Goal: Navigation & Orientation: Find specific page/section

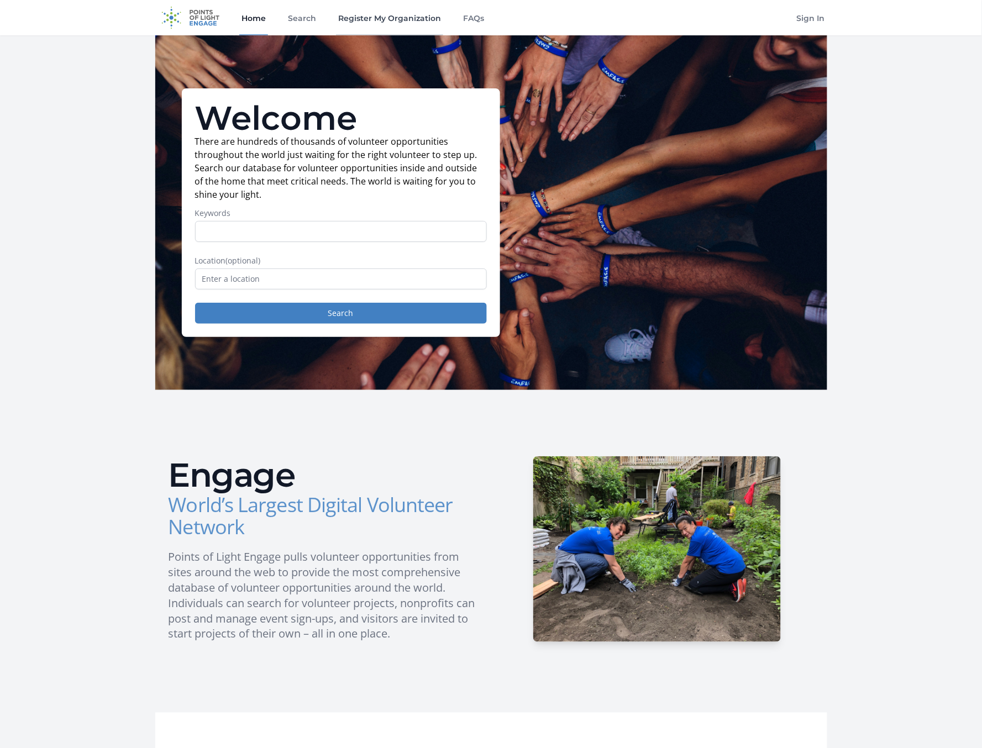
click at [357, 17] on link "Register My Organization" at bounding box center [389, 17] width 107 height 35
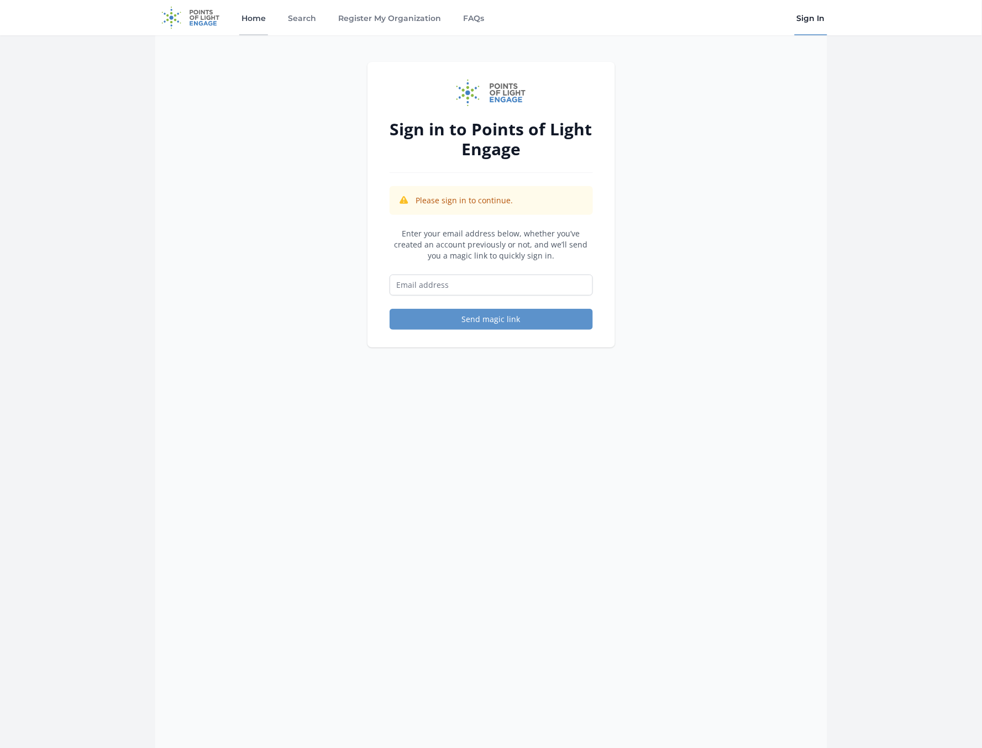
click at [260, 18] on link "Home" at bounding box center [253, 17] width 29 height 35
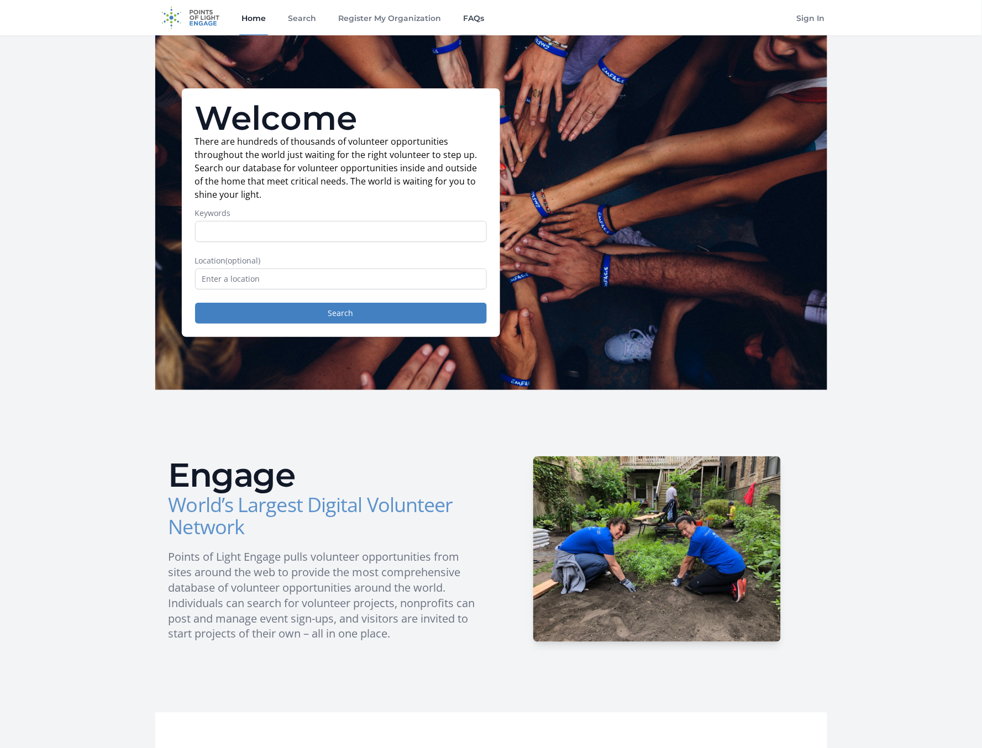
click at [480, 19] on link "FAQs" at bounding box center [473, 17] width 25 height 35
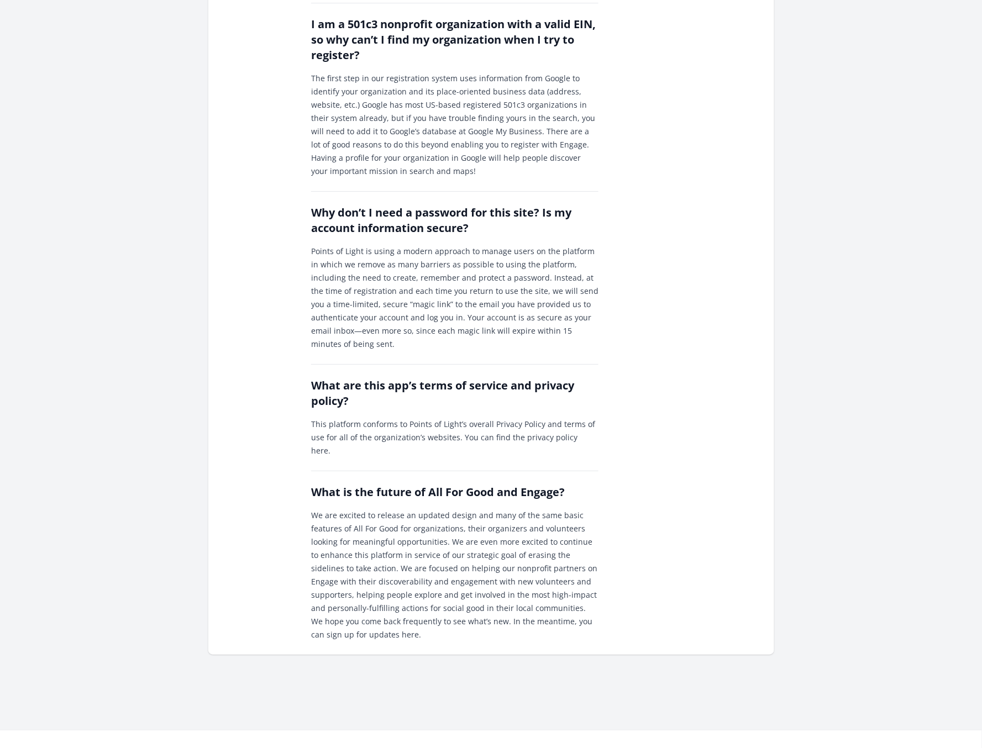
scroll to position [1043, 0]
